Goal: Transaction & Acquisition: Purchase product/service

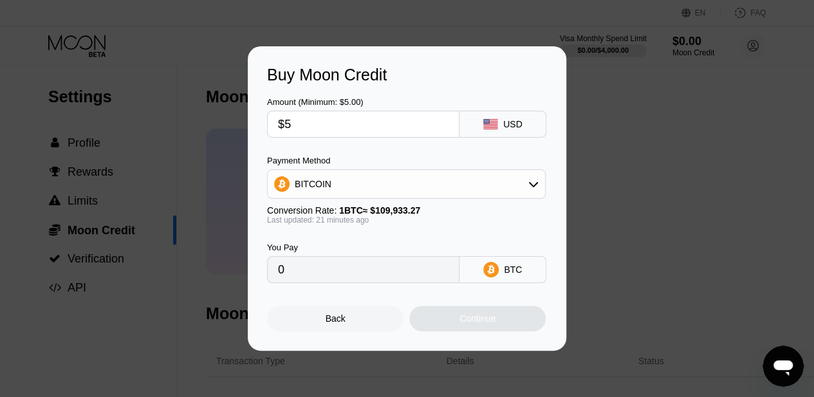
type input "$55"
type input "0.00049706"
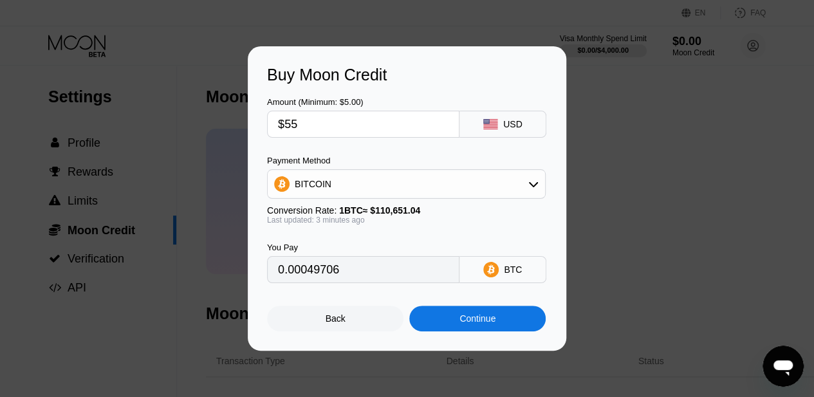
type input "$55"
click at [428, 180] on div "BITCOIN" at bounding box center [406, 184] width 277 height 26
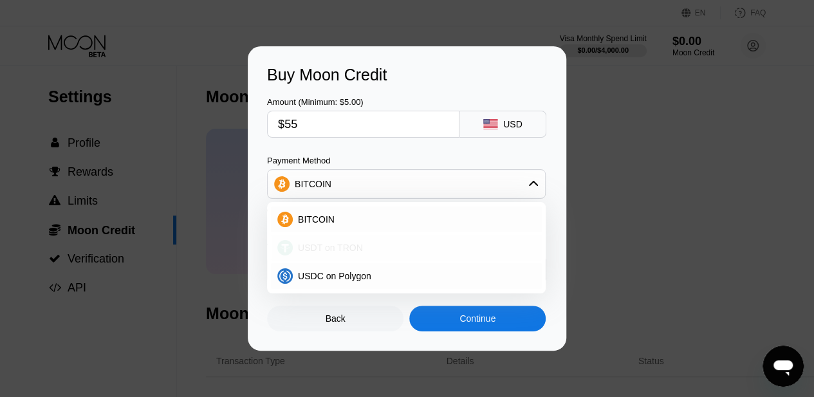
click at [331, 252] on span "USDT on TRON" at bounding box center [330, 248] width 65 height 10
click at [331, 252] on div "You Pay" at bounding box center [363, 248] width 192 height 10
type input "55.56"
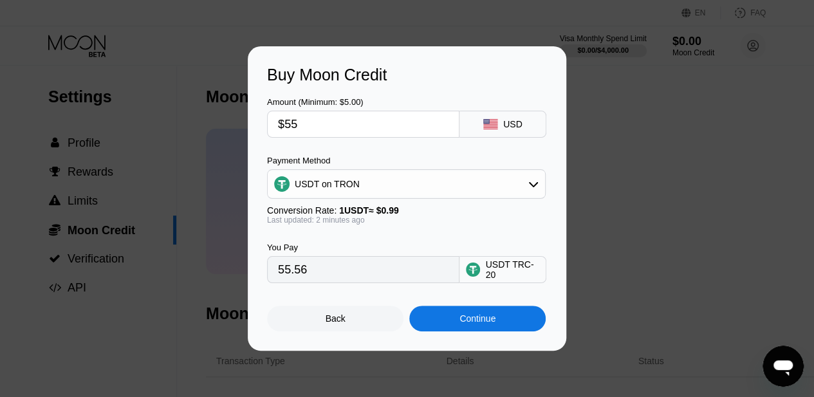
click at [659, 119] on div "Buy Moon Credit Amount (Minimum: $5.00) $55 USD Payment Method USDT on TRON Con…" at bounding box center [407, 198] width 814 height 304
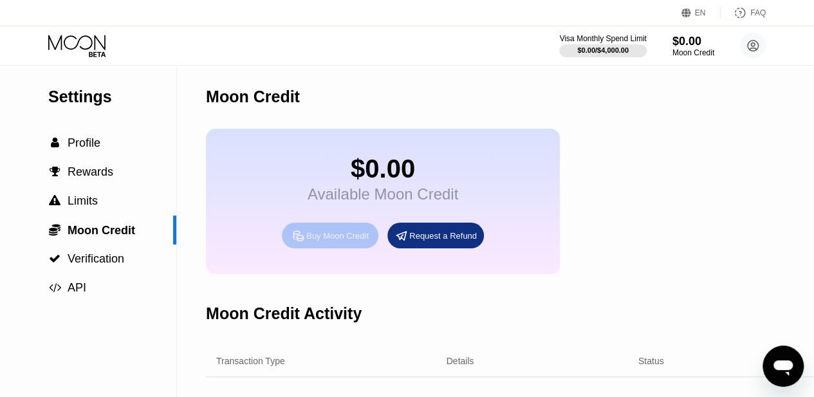
click at [322, 241] on div "Buy Moon Credit" at bounding box center [337, 235] width 62 height 11
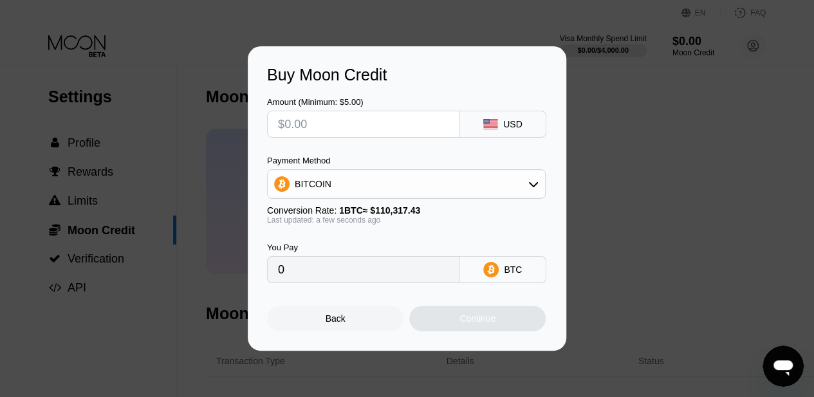
click at [602, 155] on div "Buy Moon Credit Amount (Minimum: $5.00) USD Payment Method BITCOIN Conversion R…" at bounding box center [407, 198] width 814 height 304
click at [332, 331] on div "Back" at bounding box center [335, 319] width 136 height 26
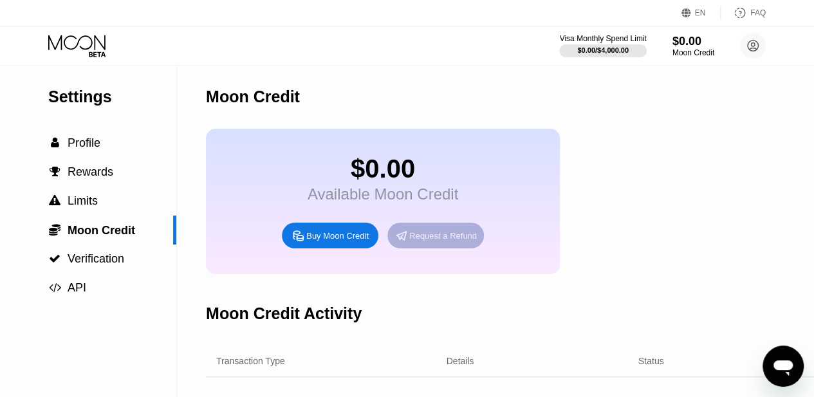
click at [442, 241] on div "Request a Refund" at bounding box center [443, 235] width 68 height 11
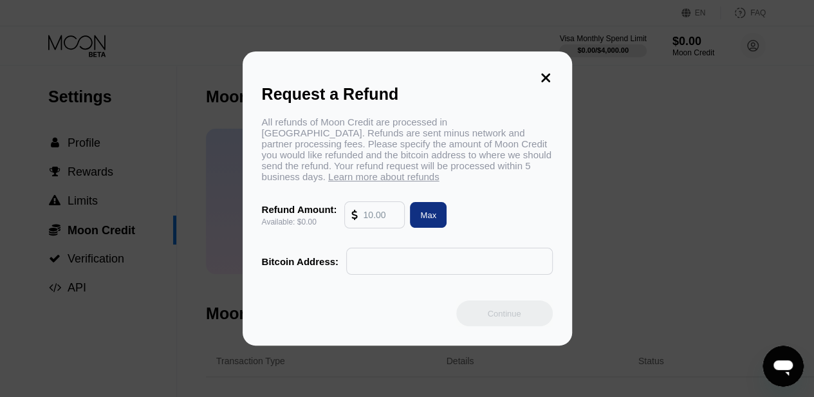
click at [546, 79] on icon at bounding box center [545, 77] width 9 height 9
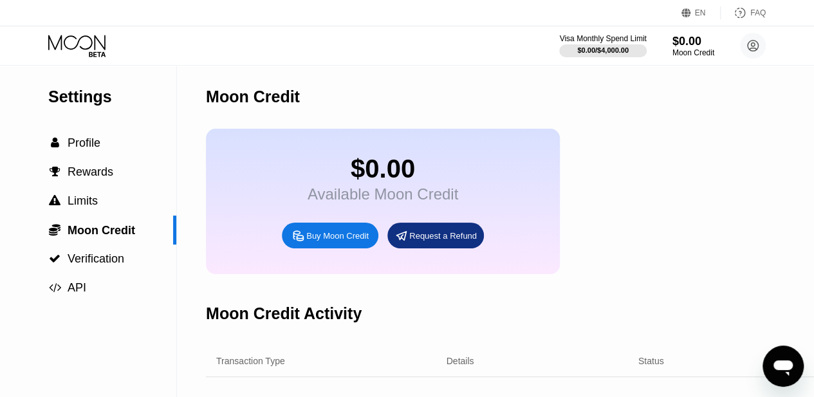
click at [324, 241] on div "Buy Moon Credit" at bounding box center [337, 235] width 62 height 11
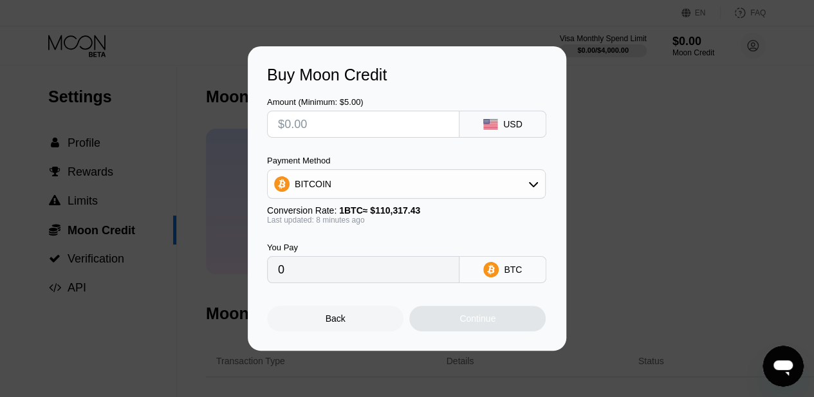
click at [391, 120] on input "text" at bounding box center [363, 124] width 171 height 26
type input "$56"
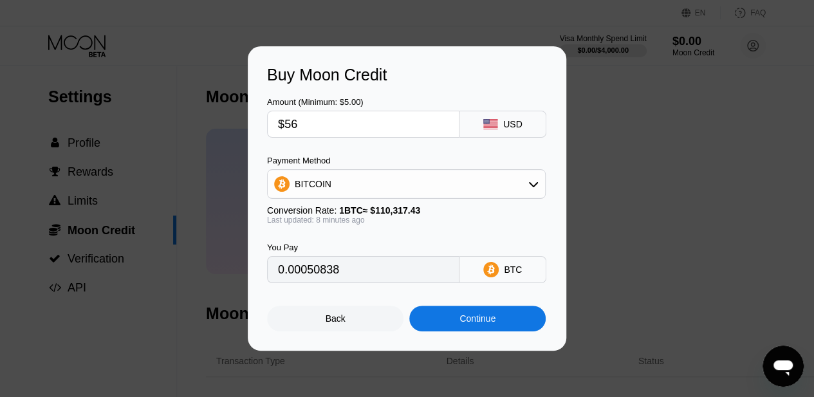
type input "0.00050838"
type input "$56"
click at [452, 189] on div "BITCOIN" at bounding box center [406, 184] width 277 height 26
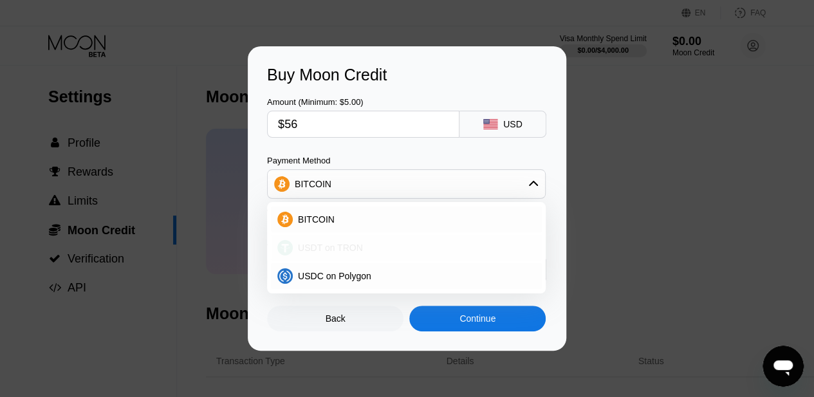
click at [337, 249] on span "USDT on TRON" at bounding box center [330, 248] width 65 height 10
type input "56.57"
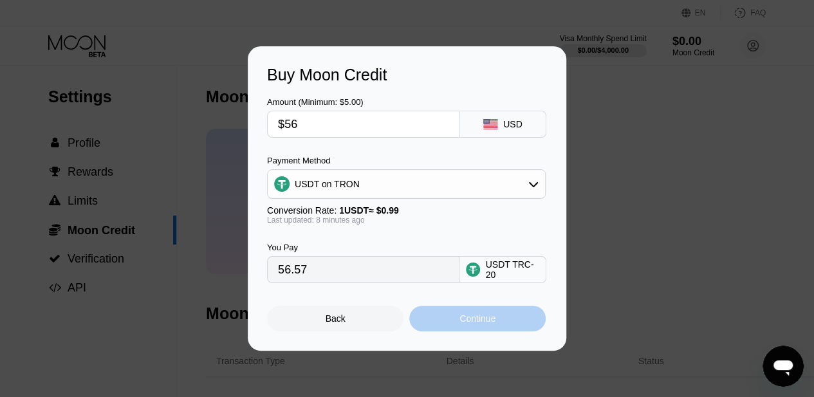
click at [474, 324] on div "Continue" at bounding box center [478, 318] width 36 height 10
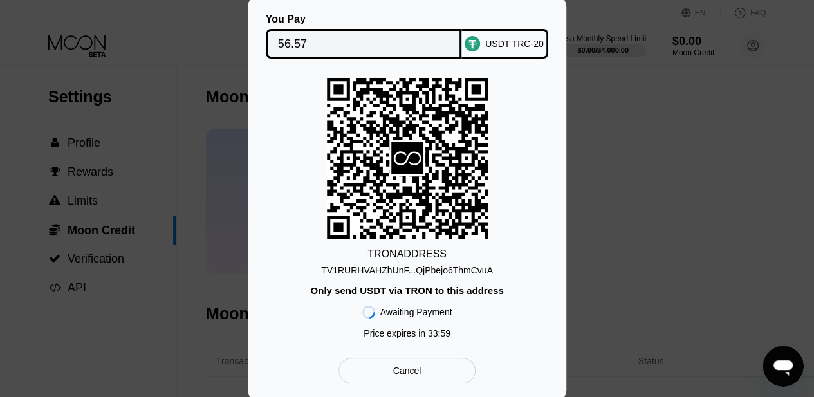
click at [449, 271] on div "TV1RURHVAHZhUnF...QjPbejo6ThmCvuA" at bounding box center [407, 270] width 172 height 10
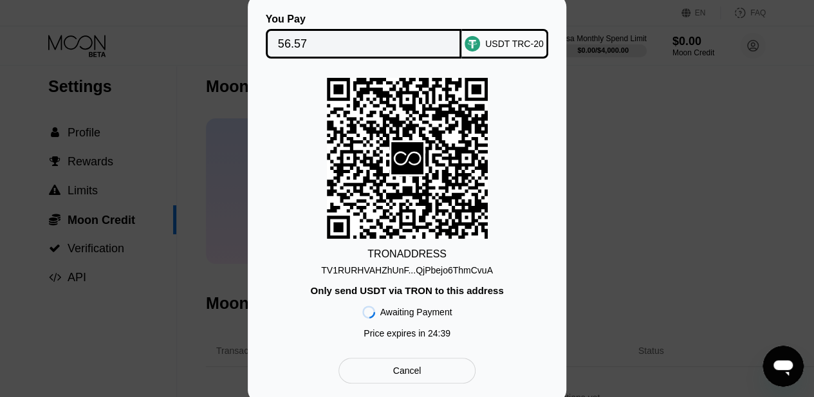
scroll to position [8, 0]
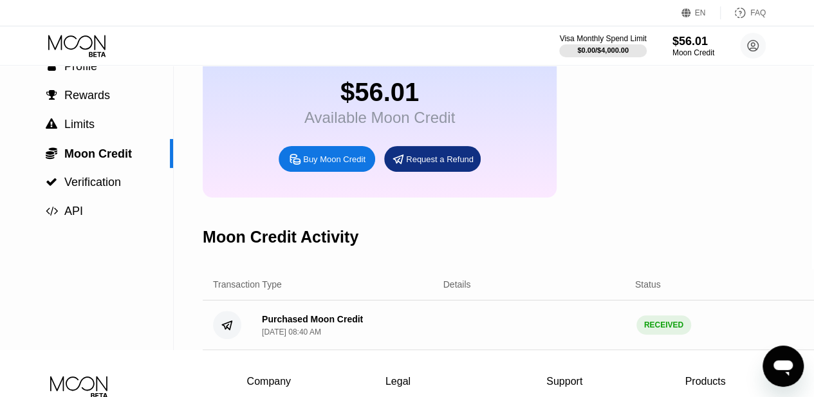
scroll to position [0, 3]
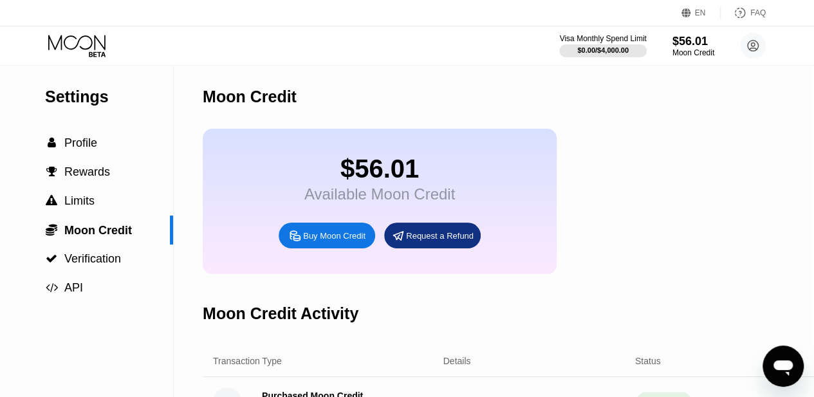
click at [86, 41] on icon at bounding box center [78, 46] width 60 height 23
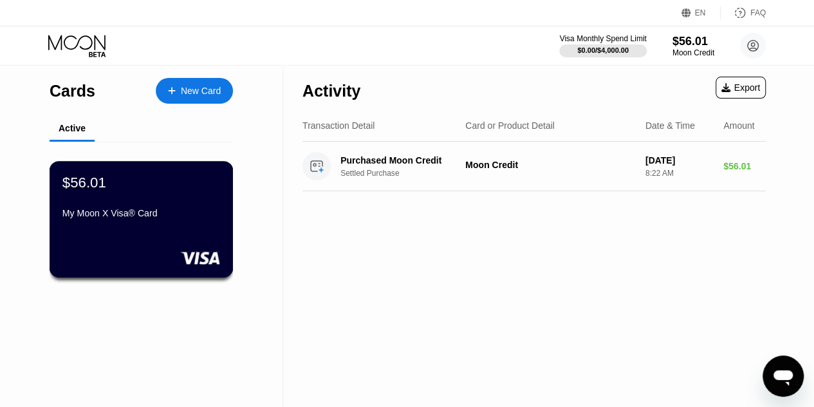
click at [131, 218] on div "My Moon X Visa® Card" at bounding box center [141, 213] width 158 height 10
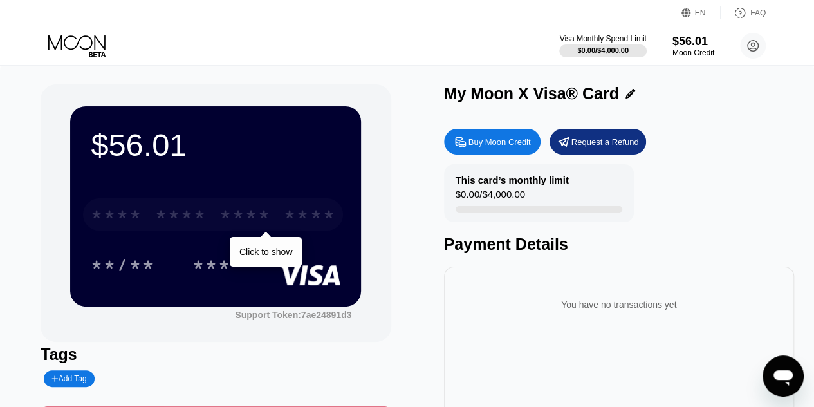
click at [235, 221] on div "* * * *" at bounding box center [244, 216] width 51 height 21
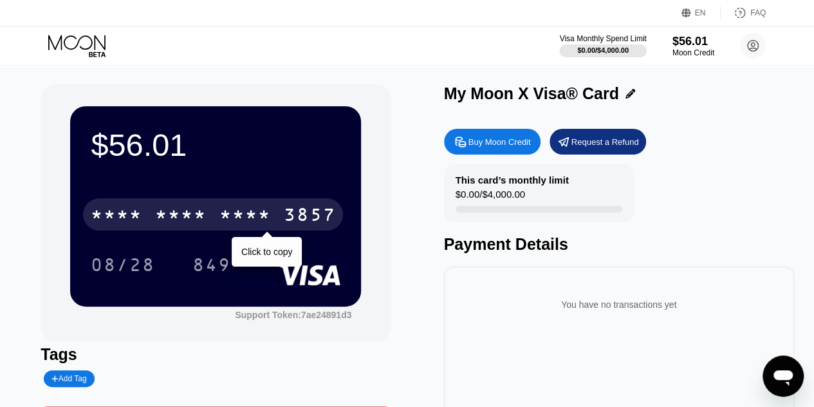
click at [124, 219] on div "* * * *" at bounding box center [116, 216] width 51 height 21
click at [330, 144] on div "$56.01" at bounding box center [216, 145] width 250 height 36
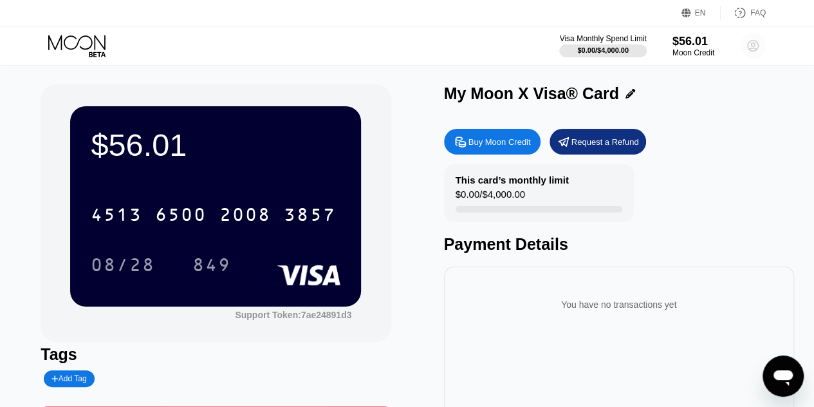
click at [754, 46] on circle at bounding box center [753, 46] width 26 height 26
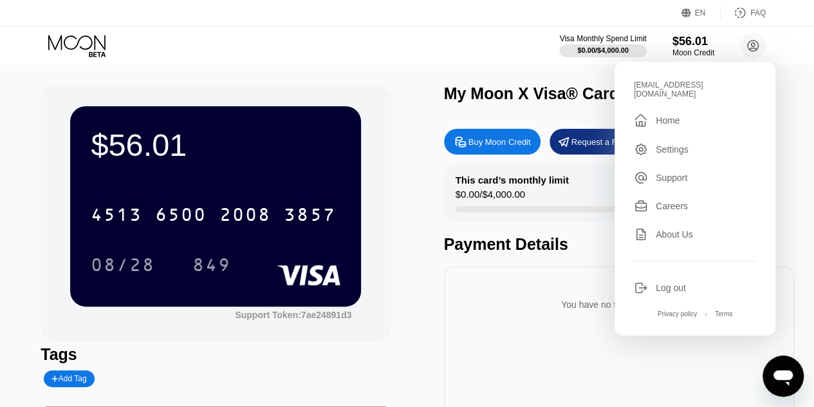
click at [461, 15] on div "EN Language Select an item Save FAQ" at bounding box center [407, 13] width 814 height 26
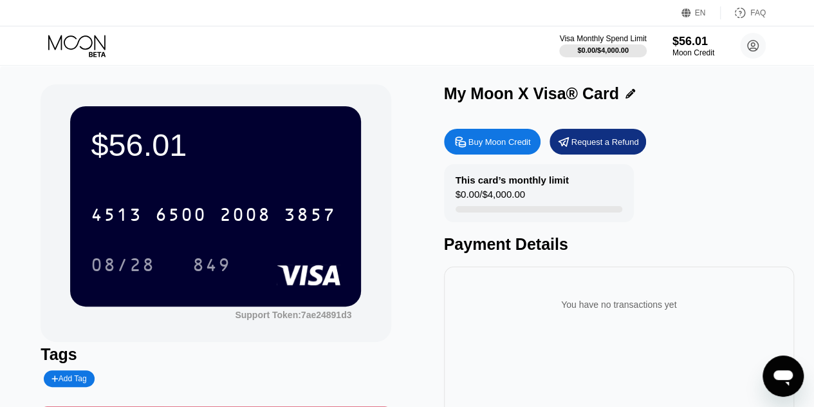
click at [226, 194] on div "[CREDIT_CARD_NUMBER]" at bounding box center [216, 211] width 250 height 44
click at [223, 265] on div "849" at bounding box center [211, 266] width 39 height 21
click at [237, 150] on div "$56.01" at bounding box center [216, 145] width 250 height 36
